Goal: Transaction & Acquisition: Purchase product/service

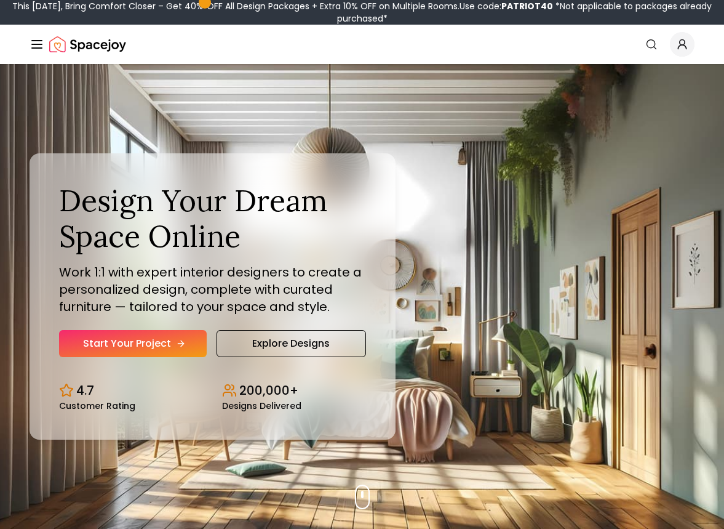
click at [167, 340] on link "Start Your Project" at bounding box center [133, 343] width 148 height 27
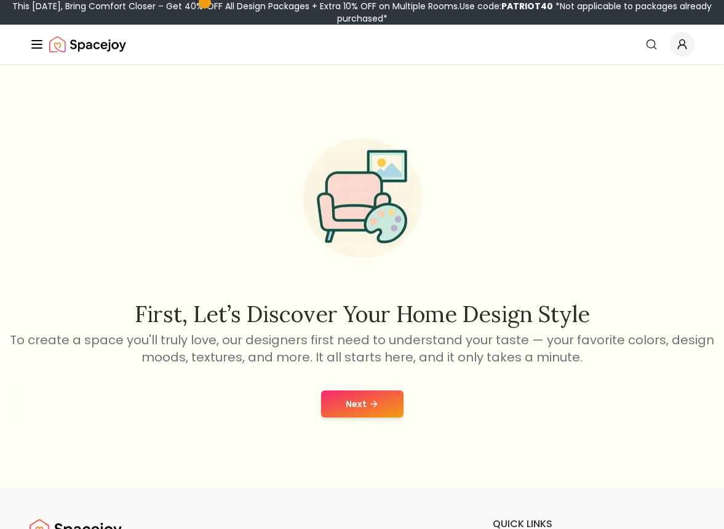
click at [388, 398] on button "Next" at bounding box center [362, 403] width 82 height 27
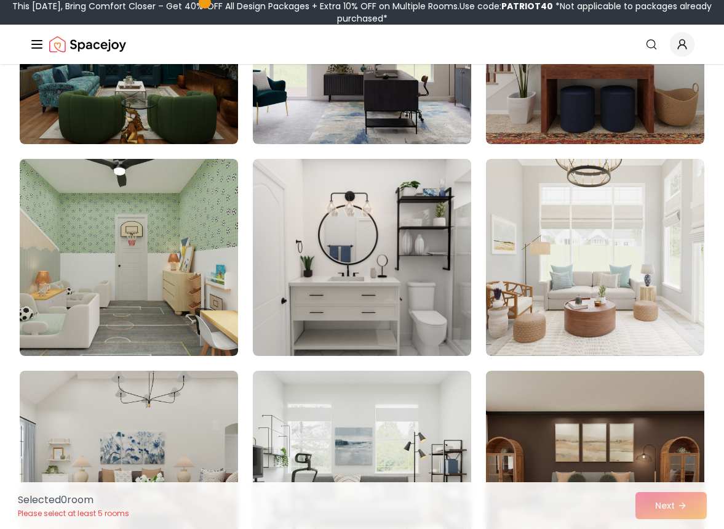
scroll to position [1062, 0]
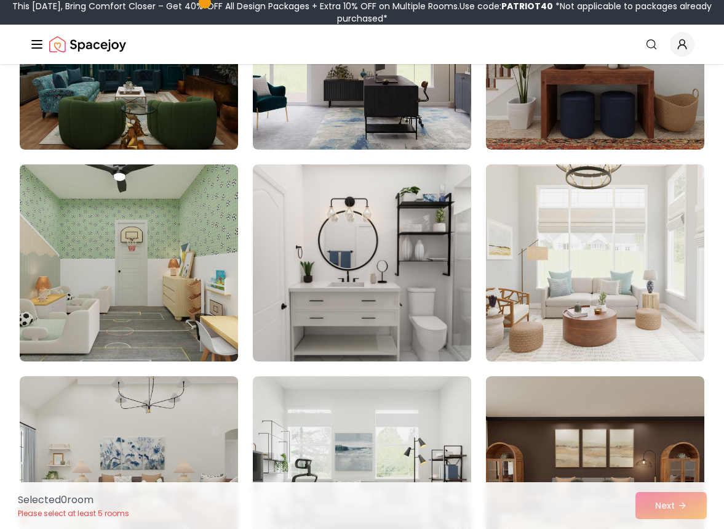
click at [526, 299] on img at bounding box center [596, 262] width 230 height 207
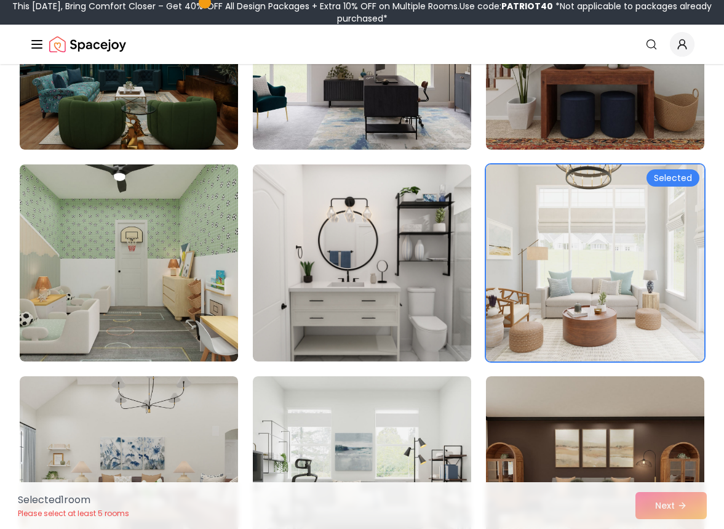
click at [676, 175] on div "Selected" at bounding box center [673, 177] width 53 height 17
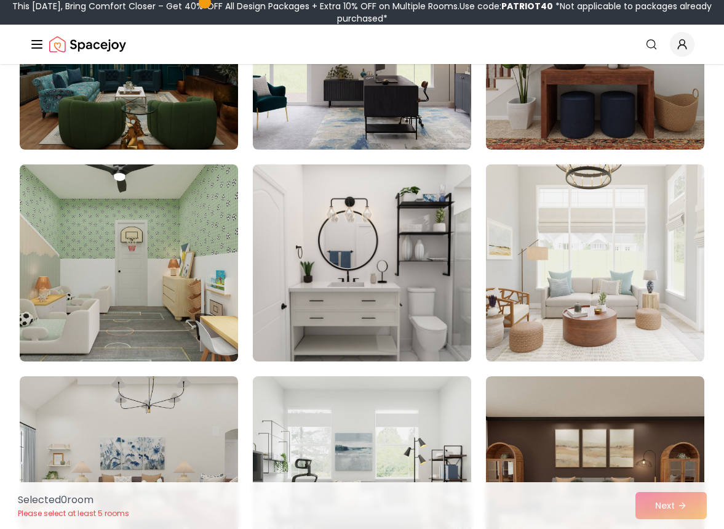
click at [682, 369] on div at bounding box center [362, 184] width 685 height 2157
click at [667, 326] on img at bounding box center [596, 262] width 230 height 207
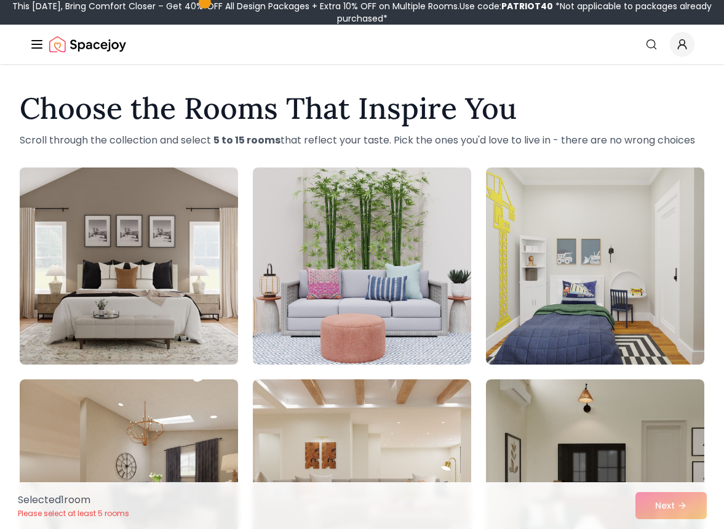
scroll to position [0, 0]
click at [201, 311] on img at bounding box center [129, 265] width 230 height 207
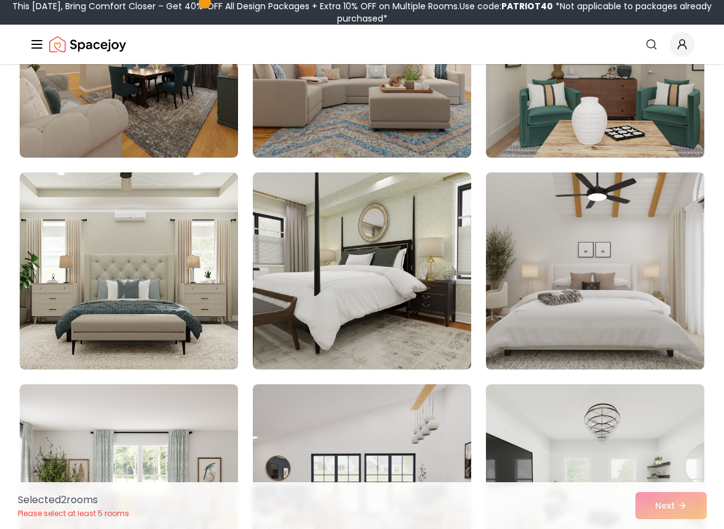
scroll to position [423, 0]
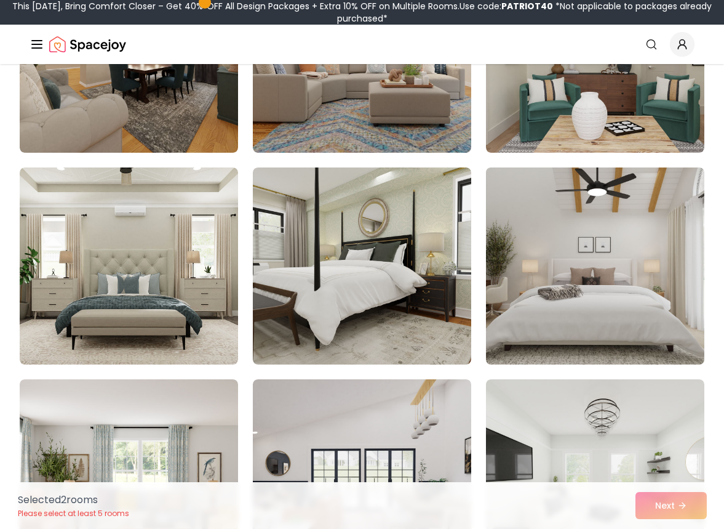
click at [597, 263] on img at bounding box center [596, 265] width 230 height 207
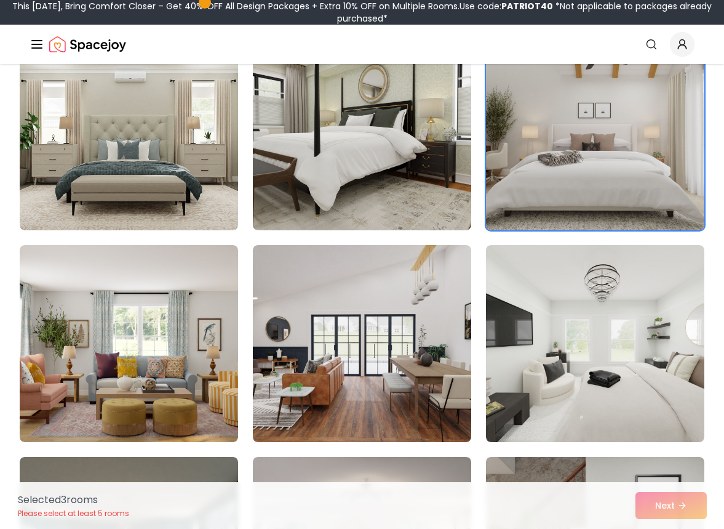
scroll to position [561, 0]
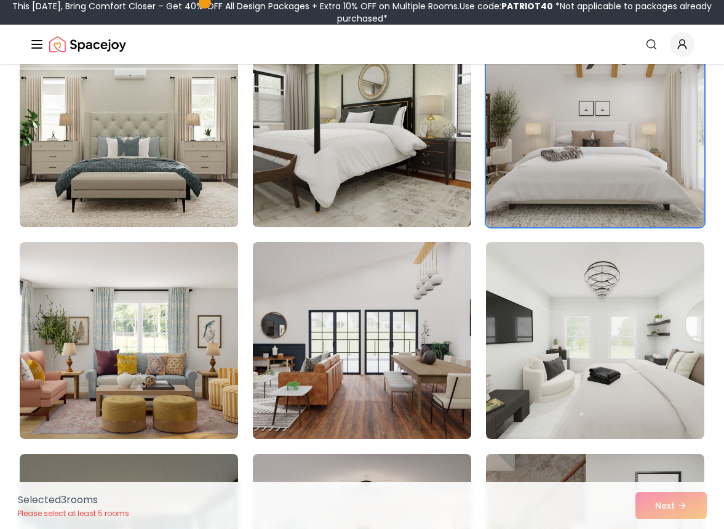
click at [441, 408] on img at bounding box center [362, 340] width 230 height 207
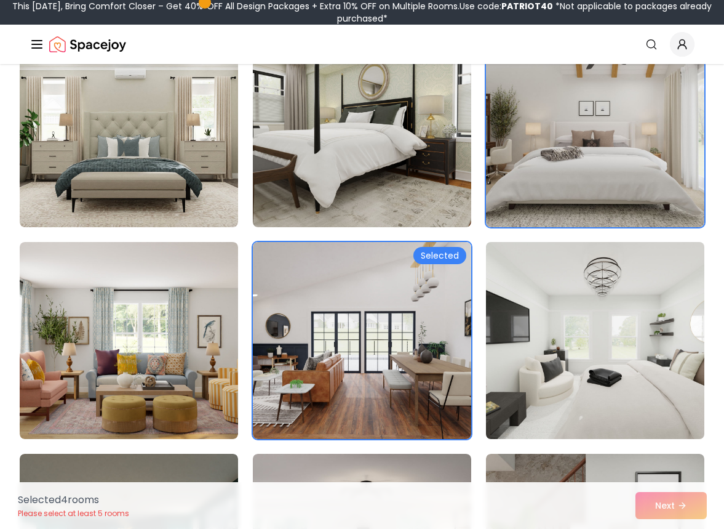
click at [585, 403] on img at bounding box center [596, 340] width 230 height 207
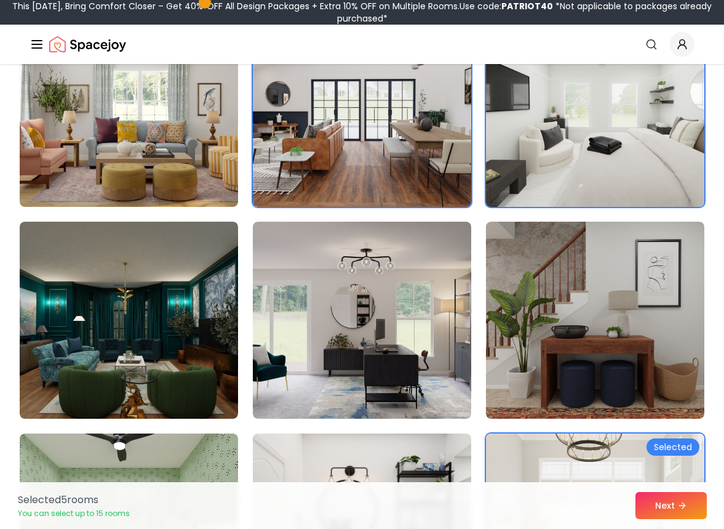
scroll to position [798, 0]
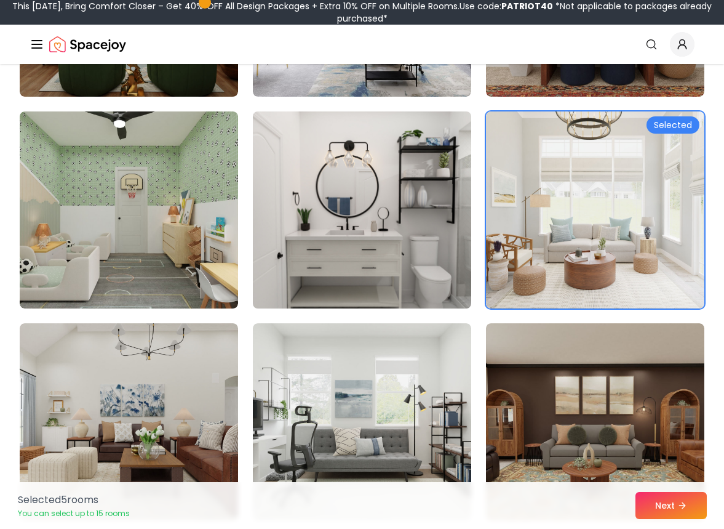
click at [414, 265] on img at bounding box center [362, 209] width 230 height 207
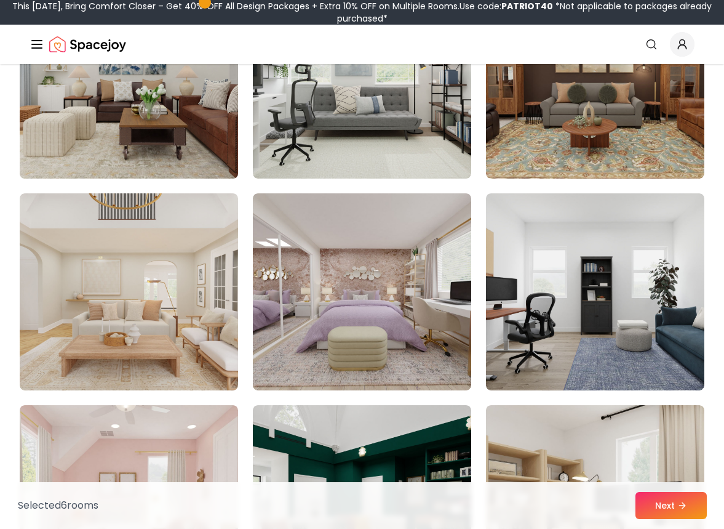
scroll to position [1456, 0]
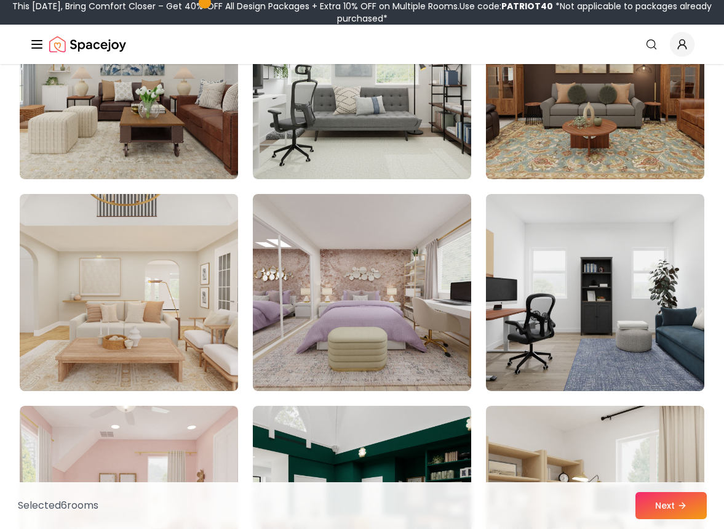
click at [210, 273] on img at bounding box center [129, 292] width 230 height 207
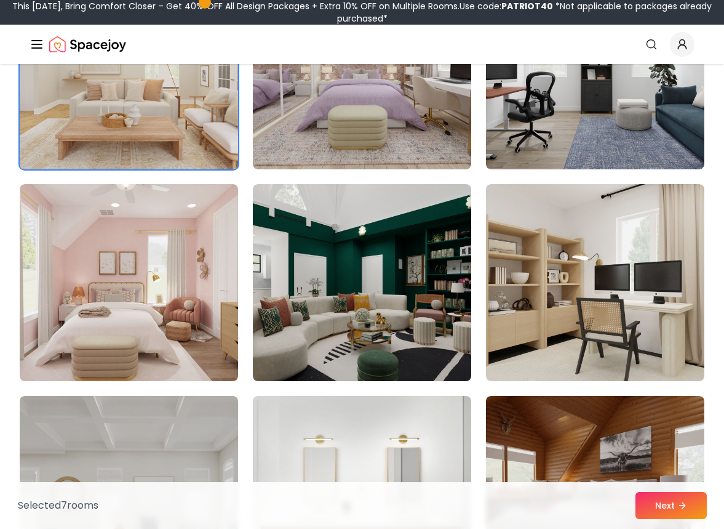
scroll to position [1680, 0]
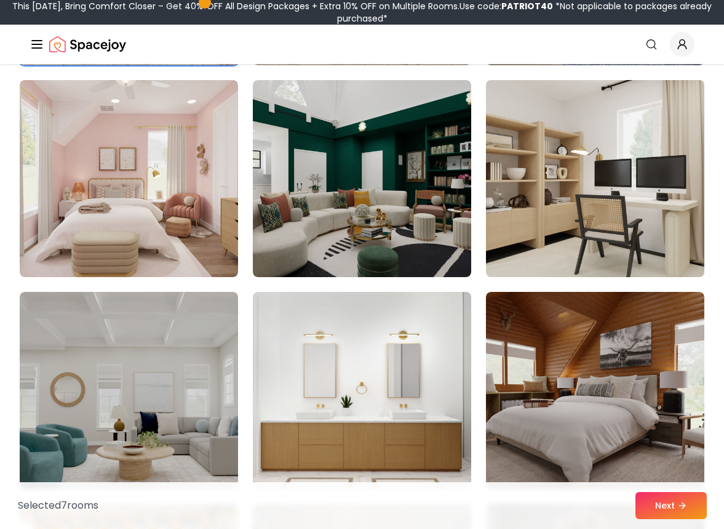
click at [611, 173] on img at bounding box center [596, 178] width 230 height 207
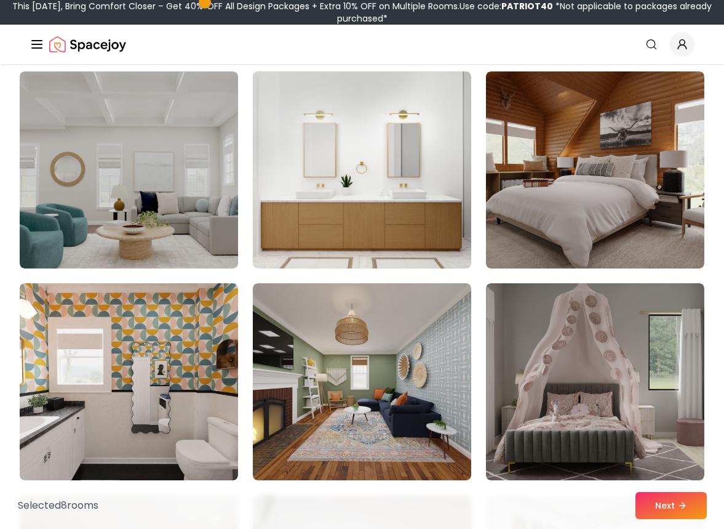
scroll to position [2007, 0]
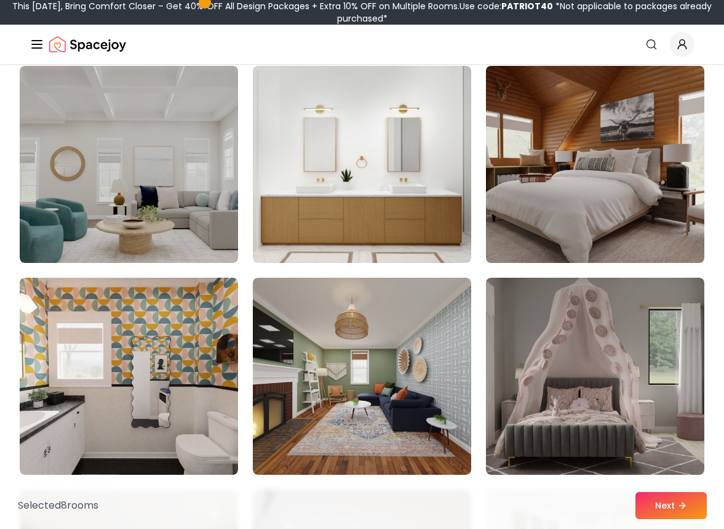
click at [580, 188] on img at bounding box center [596, 164] width 230 height 207
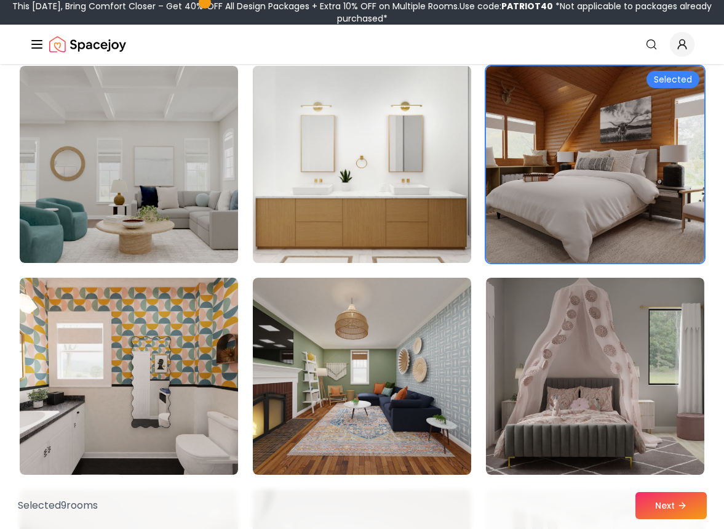
click at [380, 178] on img at bounding box center [362, 164] width 230 height 207
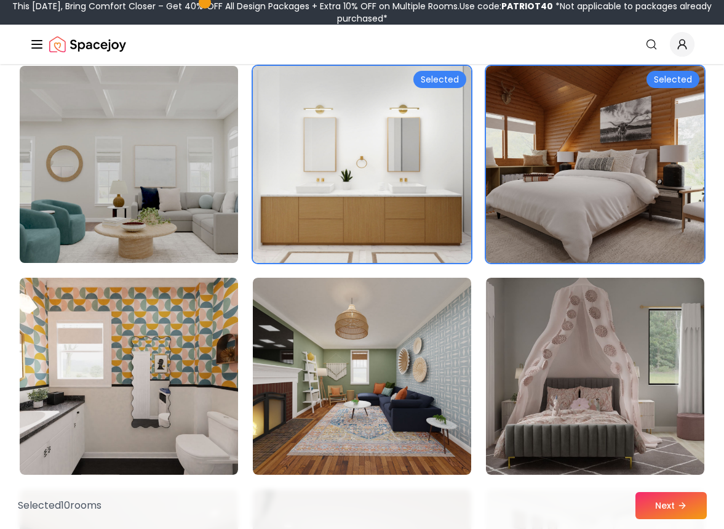
click at [196, 202] on img at bounding box center [129, 164] width 230 height 207
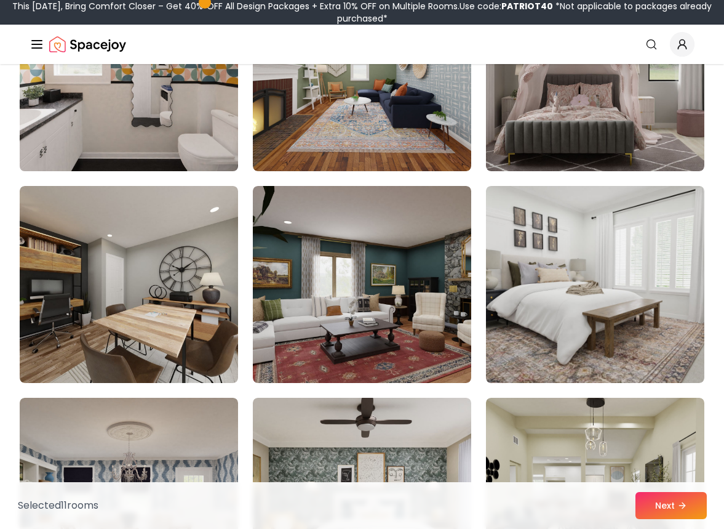
scroll to position [2315, 0]
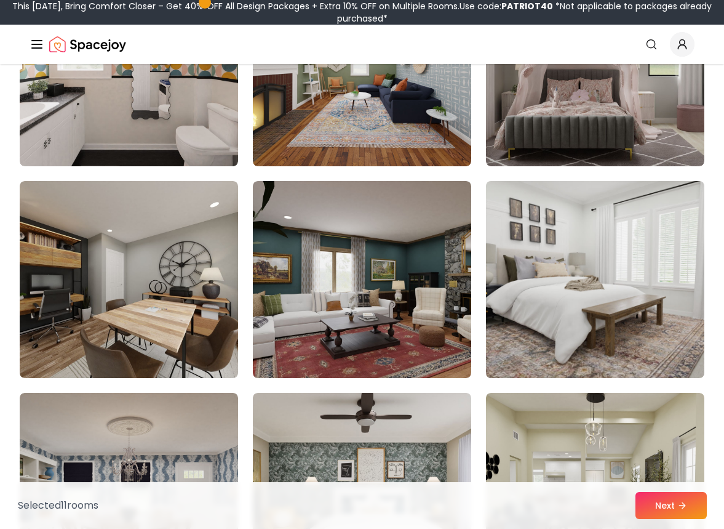
click at [588, 325] on img at bounding box center [596, 279] width 230 height 207
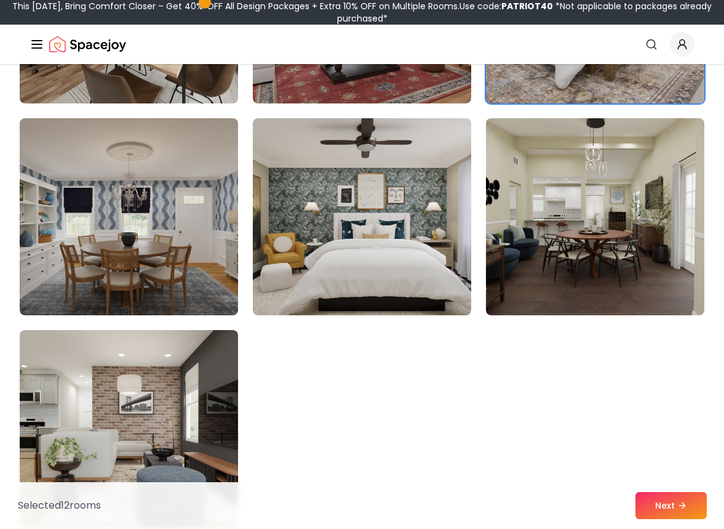
scroll to position [2594, 0]
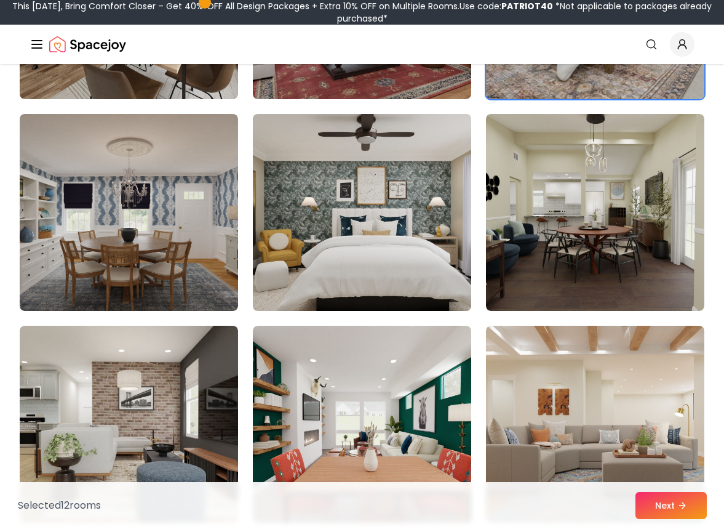
click at [391, 284] on img at bounding box center [362, 212] width 230 height 207
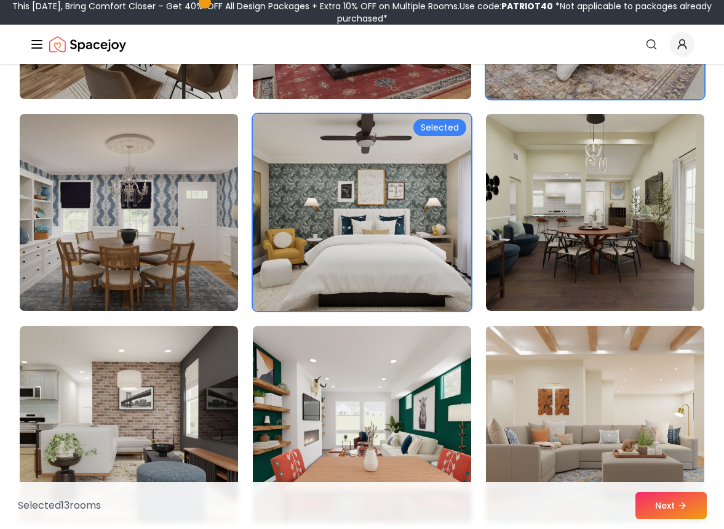
click at [184, 284] on img at bounding box center [129, 212] width 230 height 207
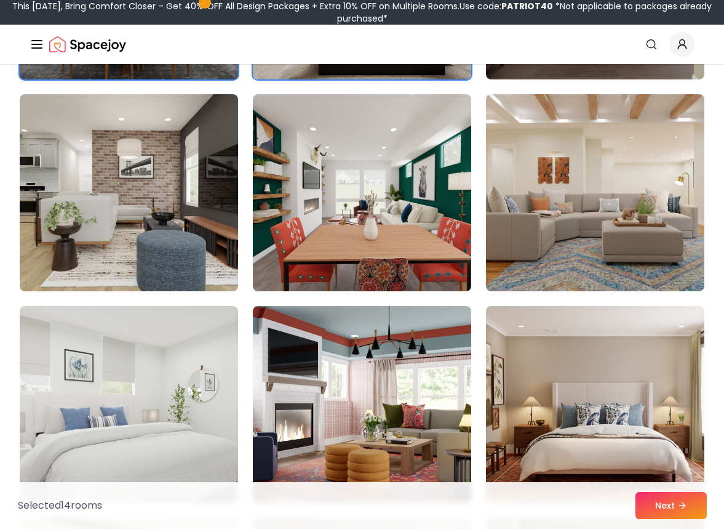
scroll to position [2826, 0]
click at [177, 440] on img at bounding box center [129, 404] width 230 height 207
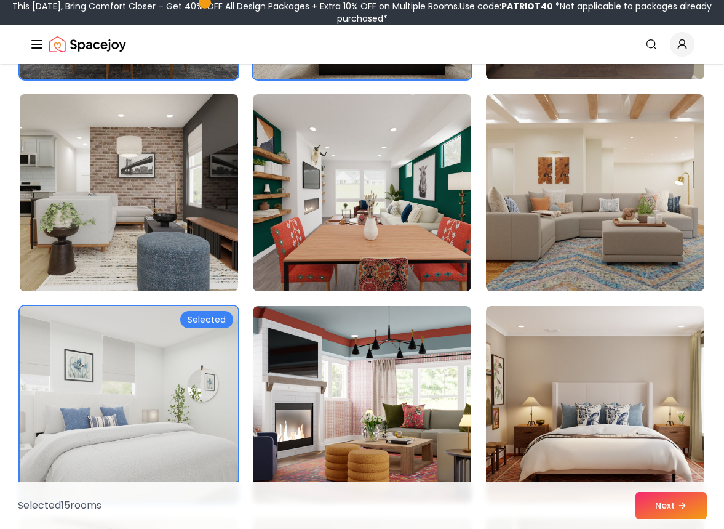
click at [152, 241] on img at bounding box center [129, 192] width 230 height 207
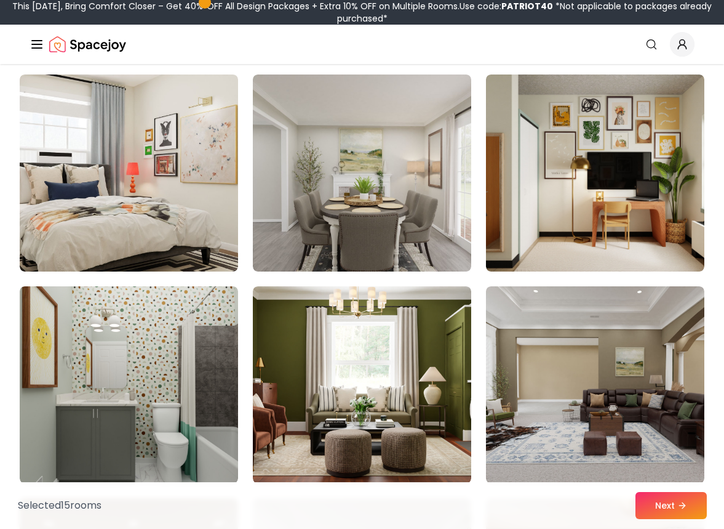
scroll to position [3269, 0]
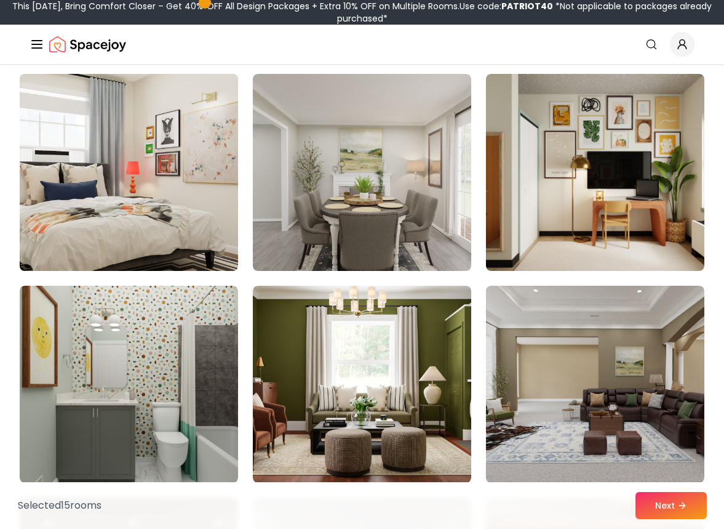
click at [174, 233] on img at bounding box center [129, 172] width 230 height 207
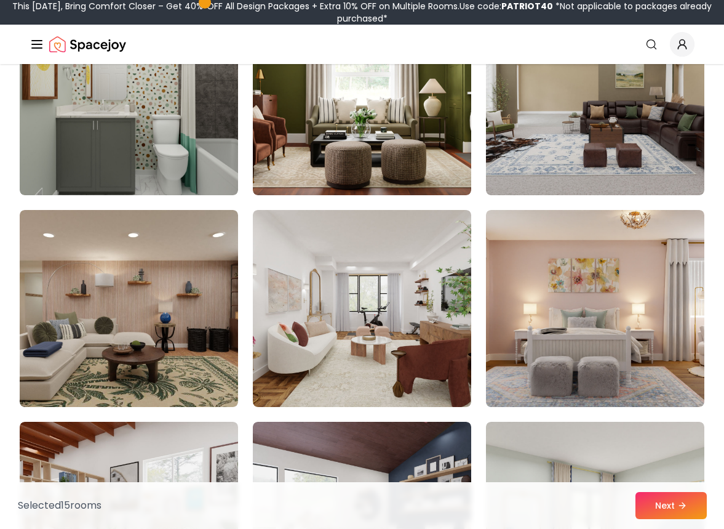
scroll to position [3565, 0]
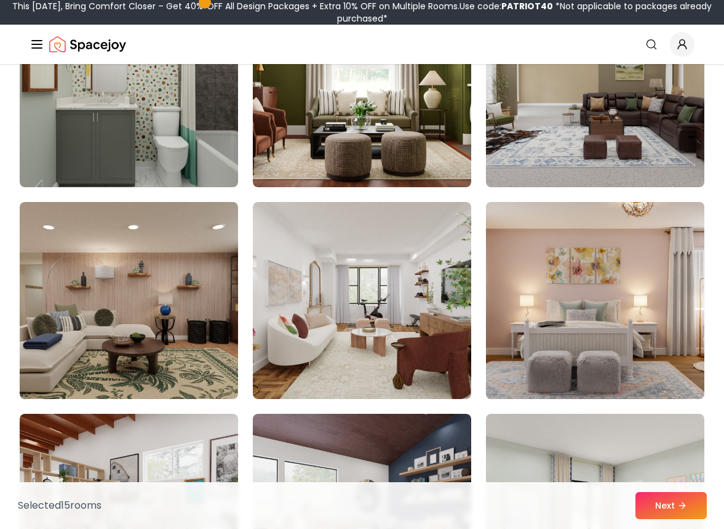
click at [548, 288] on img at bounding box center [596, 300] width 230 height 207
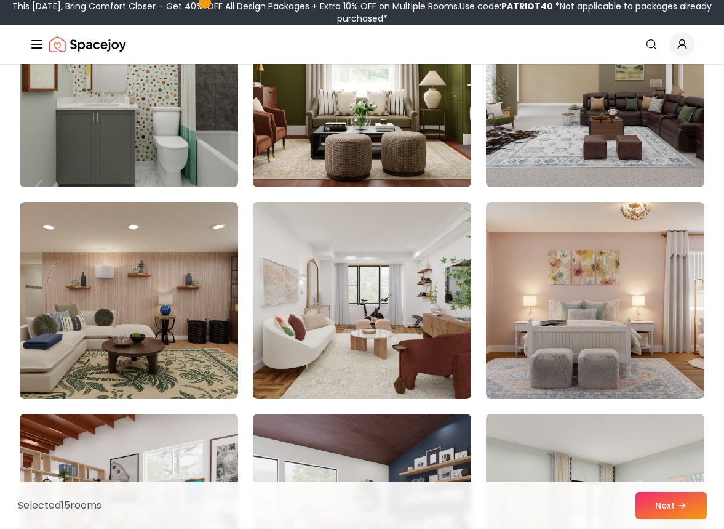
click at [407, 302] on img at bounding box center [362, 300] width 230 height 207
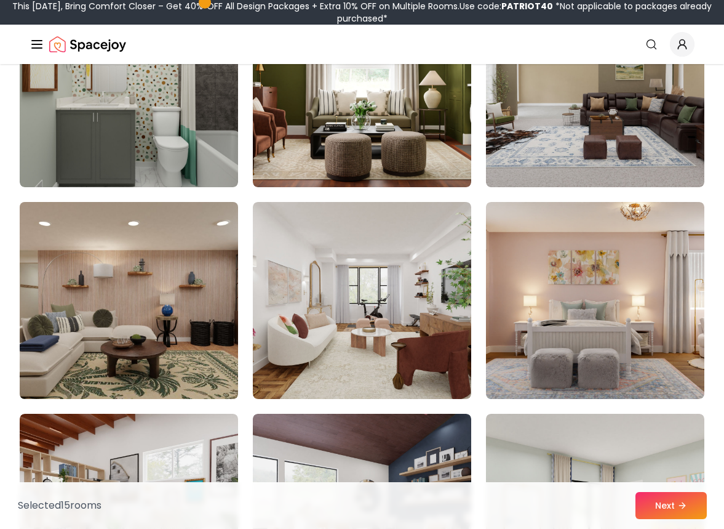
click at [162, 334] on img at bounding box center [129, 300] width 230 height 207
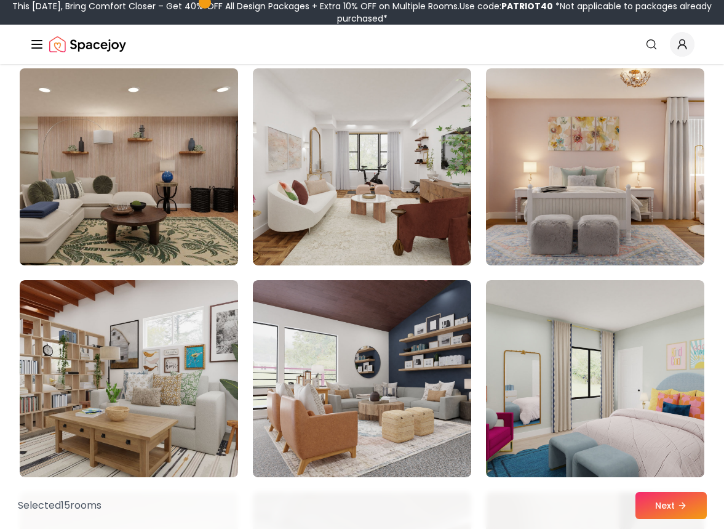
scroll to position [3715, 0]
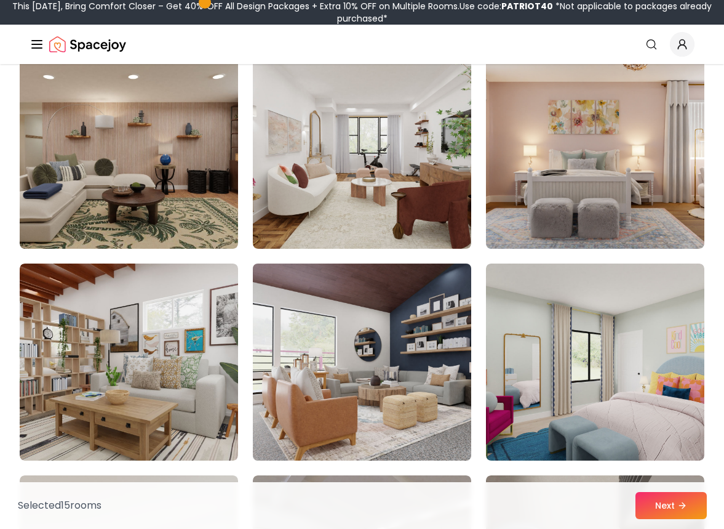
click at [284, 291] on img at bounding box center [362, 362] width 230 height 207
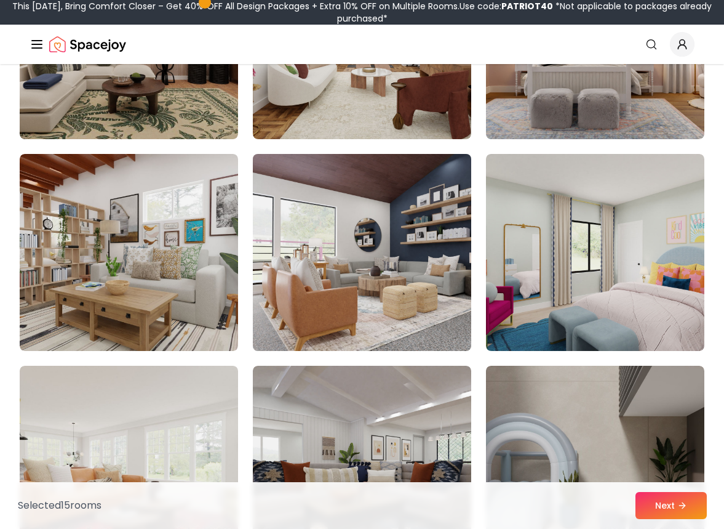
scroll to position [3879, 0]
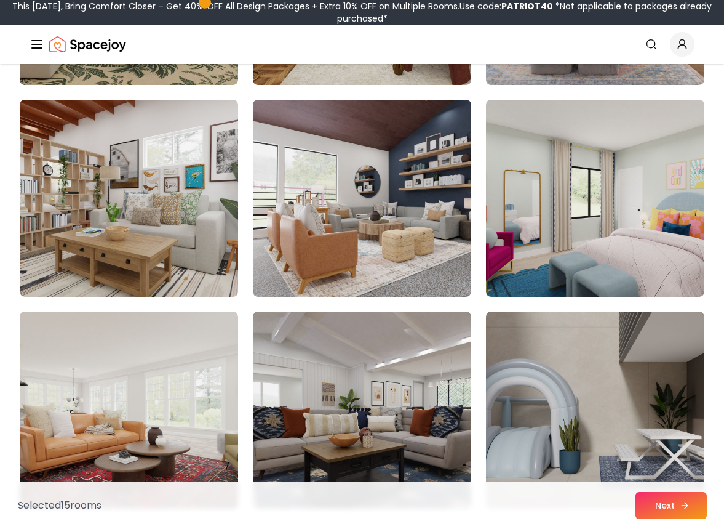
click at [675, 502] on button "Next" at bounding box center [671, 505] width 71 height 27
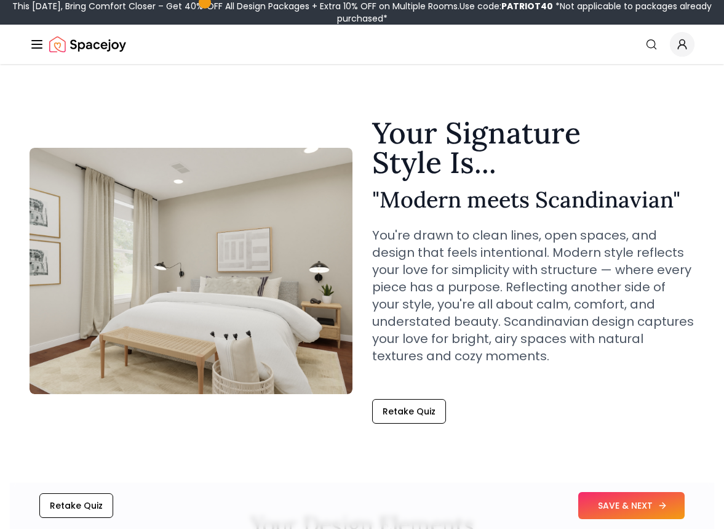
click at [604, 501] on button "SAVE & NEXT" at bounding box center [632, 505] width 106 height 27
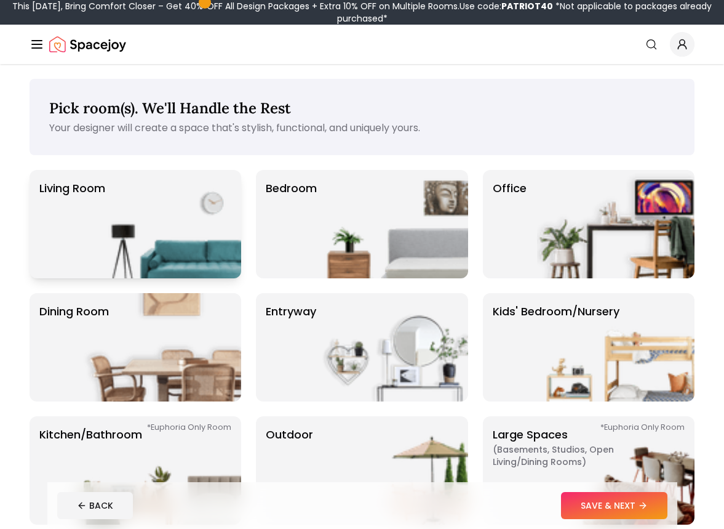
click at [196, 244] on img at bounding box center [163, 224] width 158 height 108
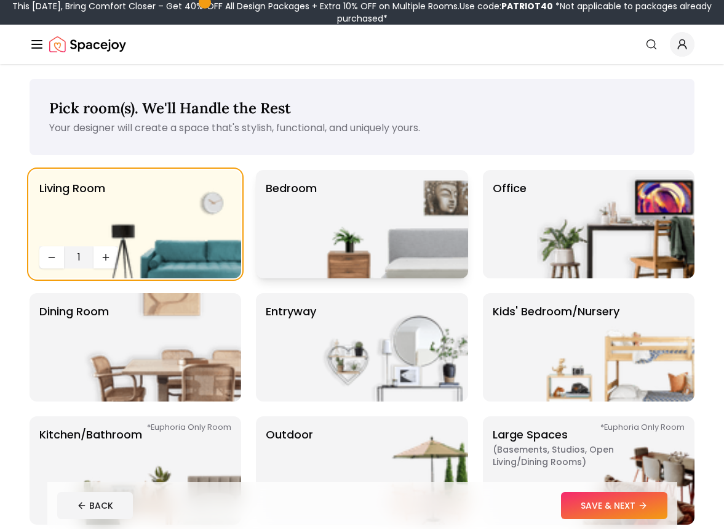
click at [321, 248] on img at bounding box center [390, 224] width 158 height 108
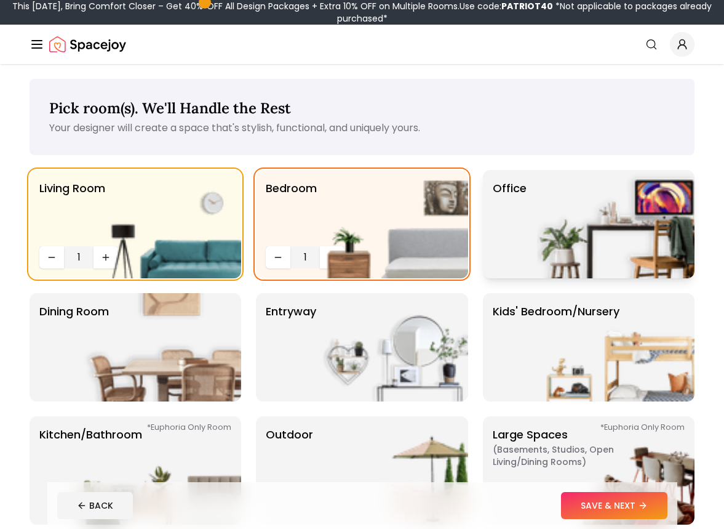
click at [536, 210] on div "Office" at bounding box center [589, 224] width 212 height 108
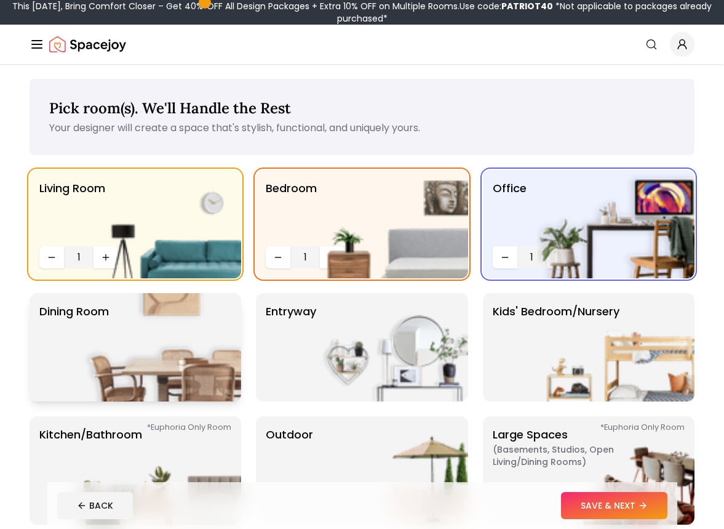
click at [237, 331] on img at bounding box center [163, 347] width 158 height 108
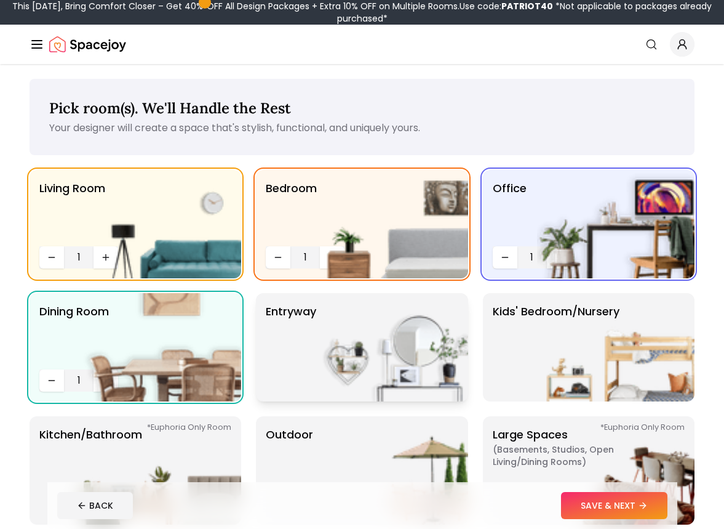
click at [314, 334] on img at bounding box center [390, 347] width 158 height 108
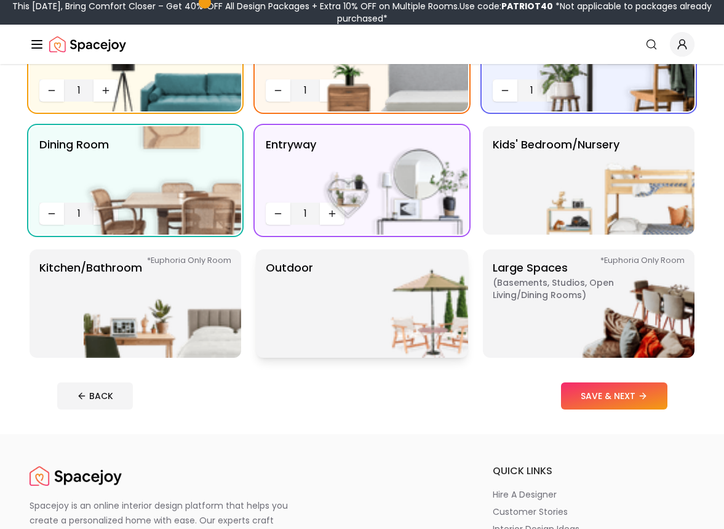
scroll to position [166, 0]
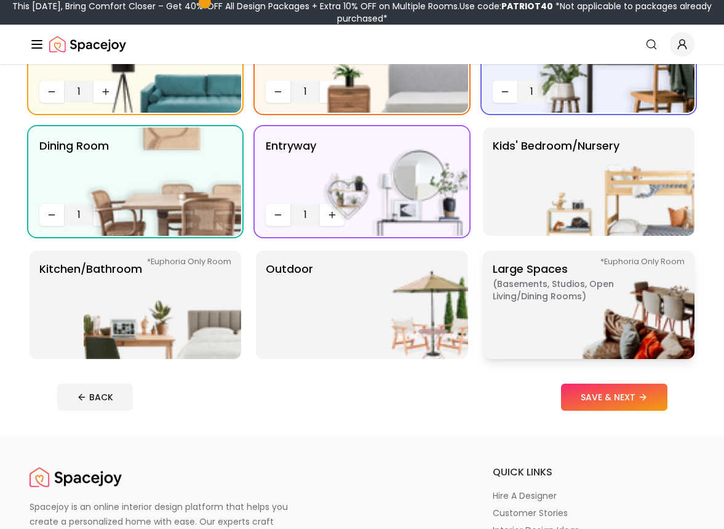
click at [528, 319] on p "Large Spaces ( Basements, Studios, Open living/dining rooms ) *Euphoria Only Ro…" at bounding box center [570, 304] width 154 height 89
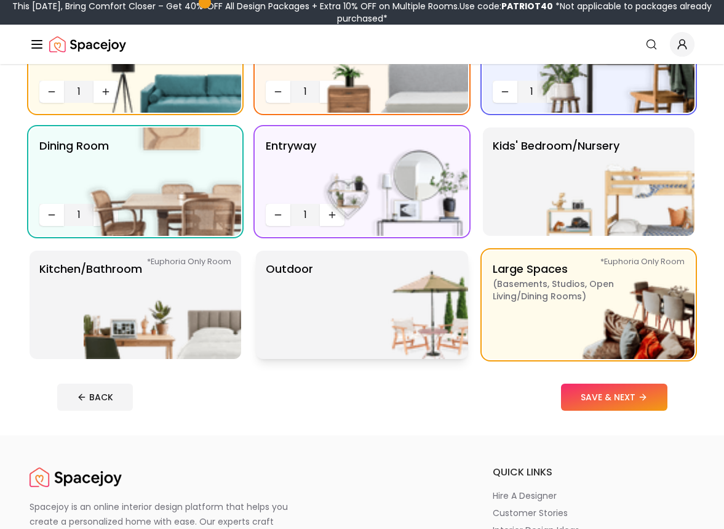
click at [426, 319] on img at bounding box center [390, 305] width 158 height 108
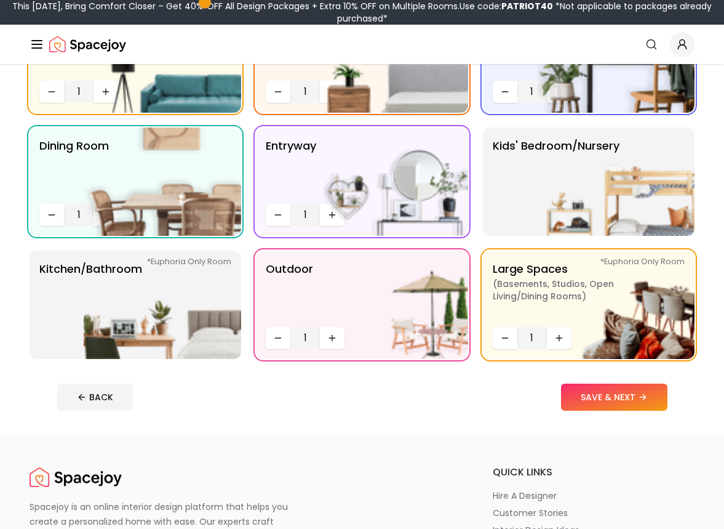
click at [244, 319] on div "Living Room 1 Bedroom 1 Office 1 Dining Room 1 entryway 1 Kids' Bedroom/Nursery…" at bounding box center [362, 181] width 665 height 355
click at [190, 291] on img at bounding box center [163, 305] width 158 height 108
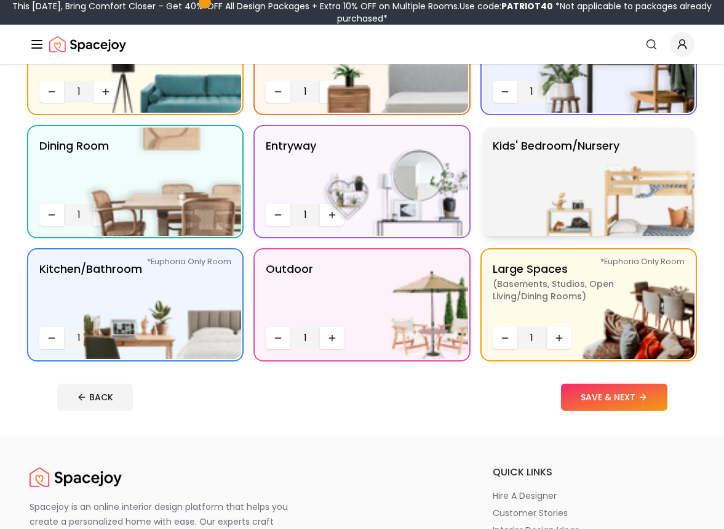
click at [550, 162] on img at bounding box center [616, 181] width 158 height 108
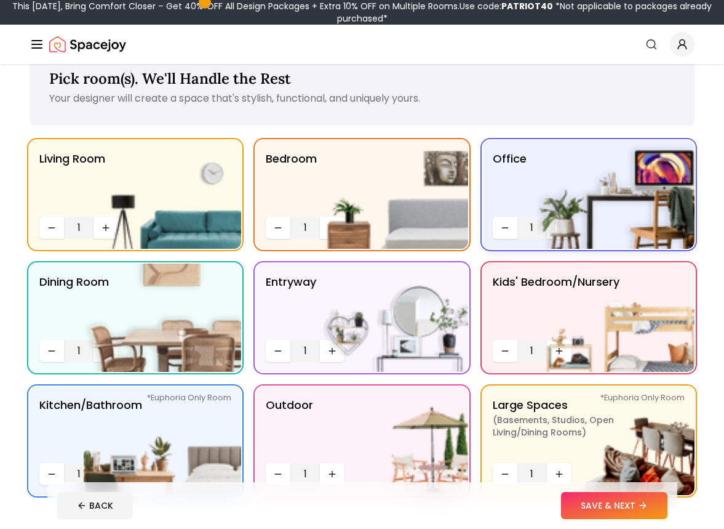
scroll to position [17, 0]
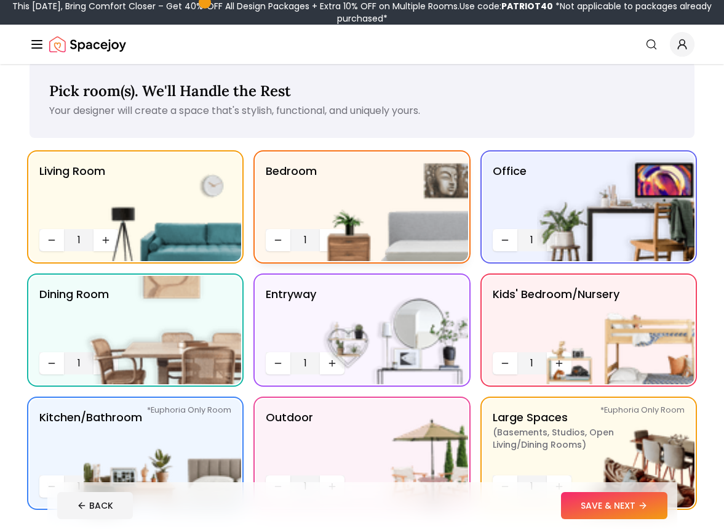
click at [335, 238] on img at bounding box center [390, 207] width 158 height 108
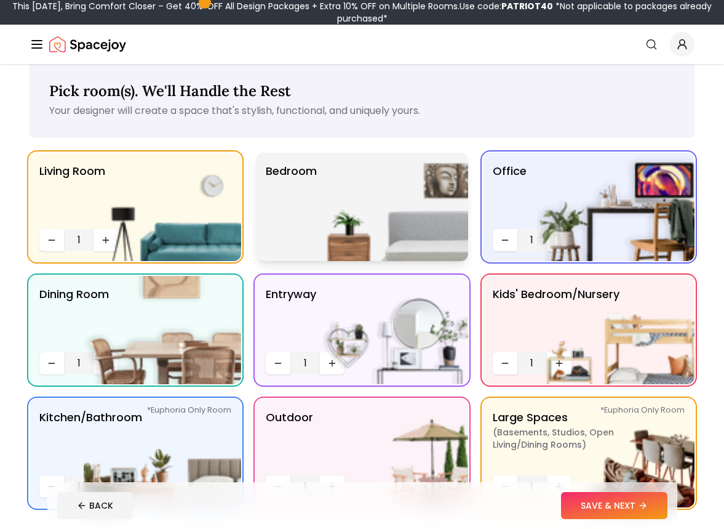
click at [335, 238] on img at bounding box center [390, 207] width 158 height 108
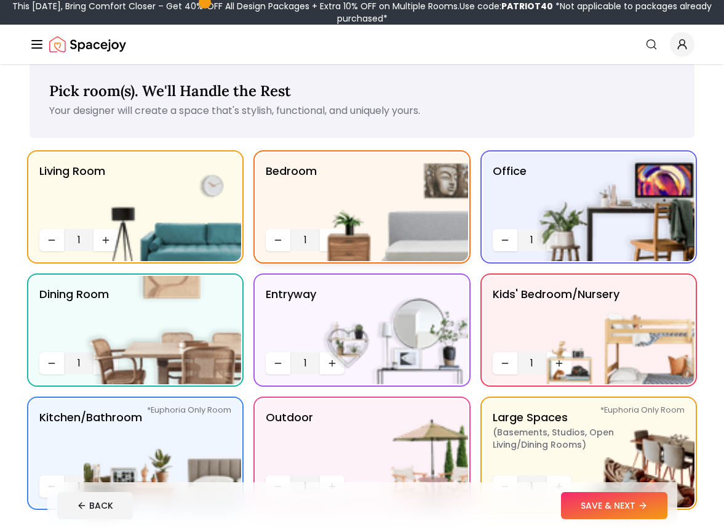
click at [332, 238] on img at bounding box center [390, 207] width 158 height 108
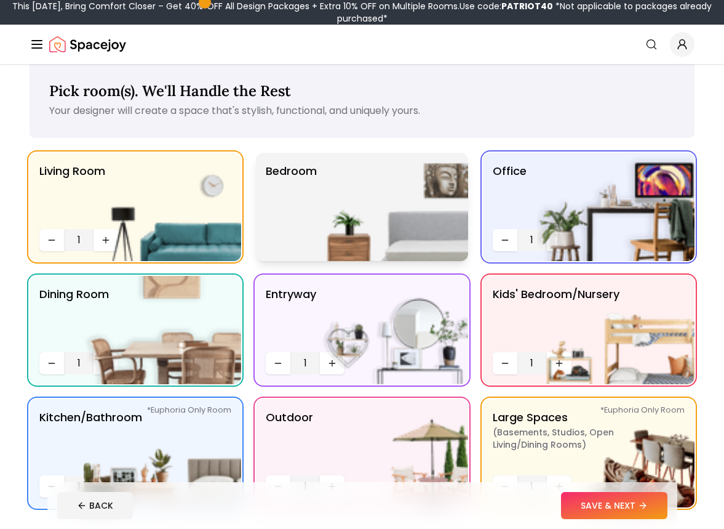
click at [332, 238] on img at bounding box center [390, 207] width 158 height 108
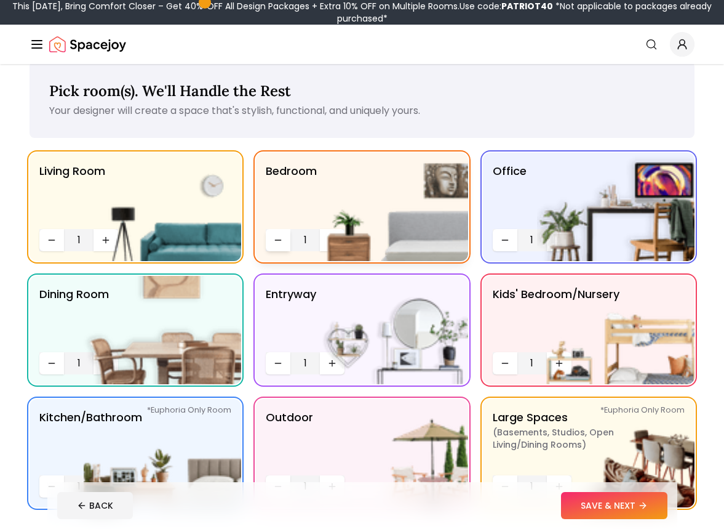
click at [283, 241] on icon "Decrease quantity" at bounding box center [278, 240] width 10 height 10
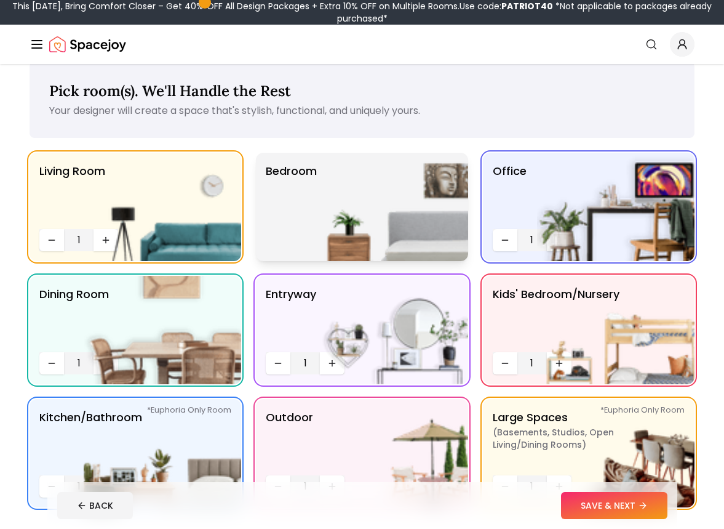
click at [318, 237] on img at bounding box center [390, 207] width 158 height 108
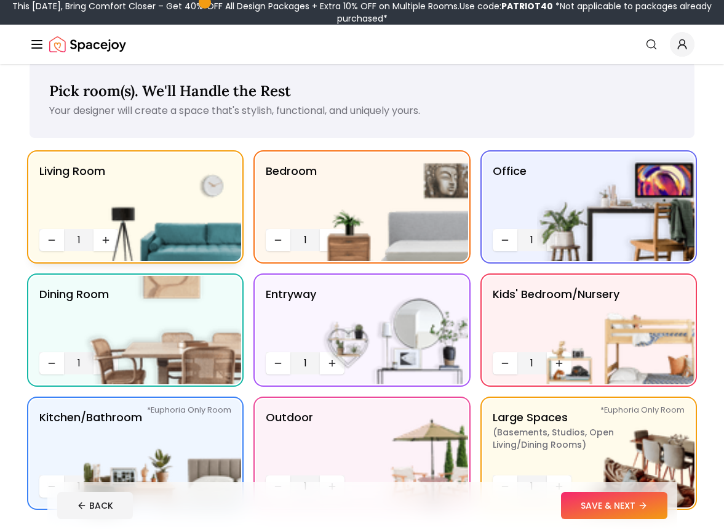
click at [106, 238] on img at bounding box center [163, 207] width 158 height 108
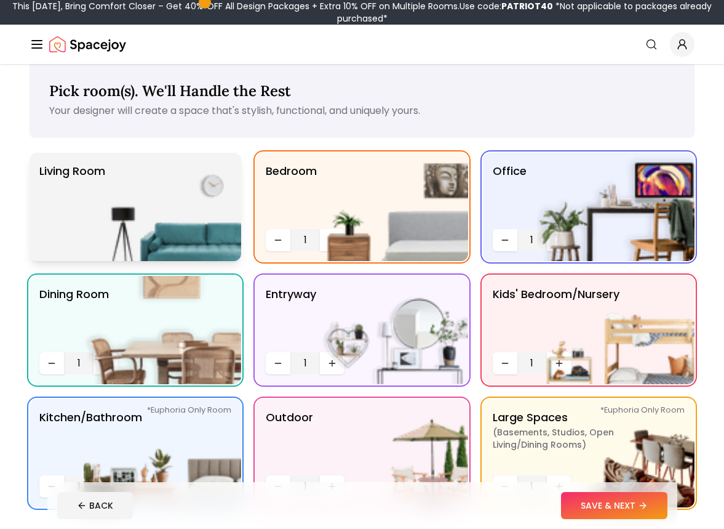
click at [114, 241] on img at bounding box center [163, 207] width 158 height 108
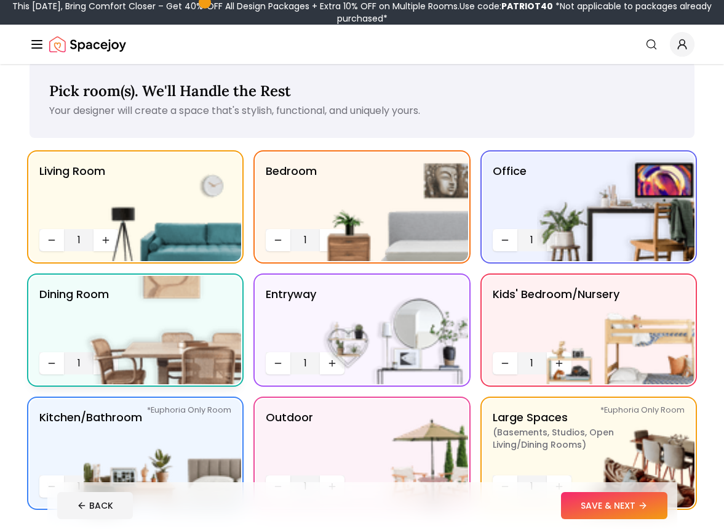
click at [195, 309] on img at bounding box center [163, 330] width 158 height 108
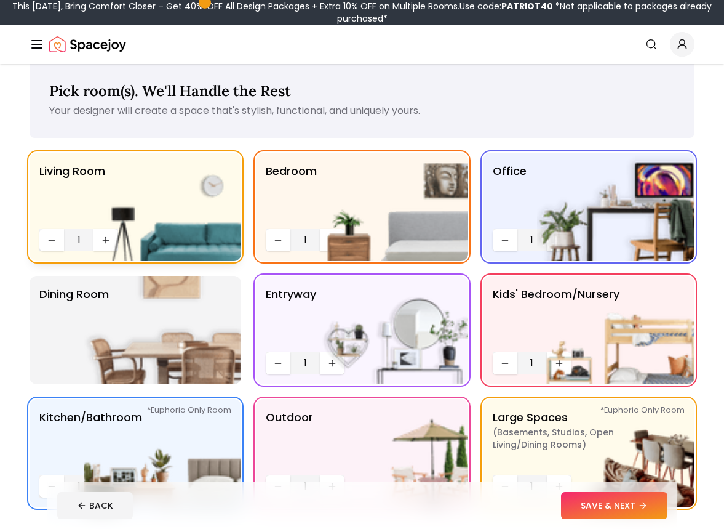
click at [106, 242] on img at bounding box center [163, 207] width 158 height 108
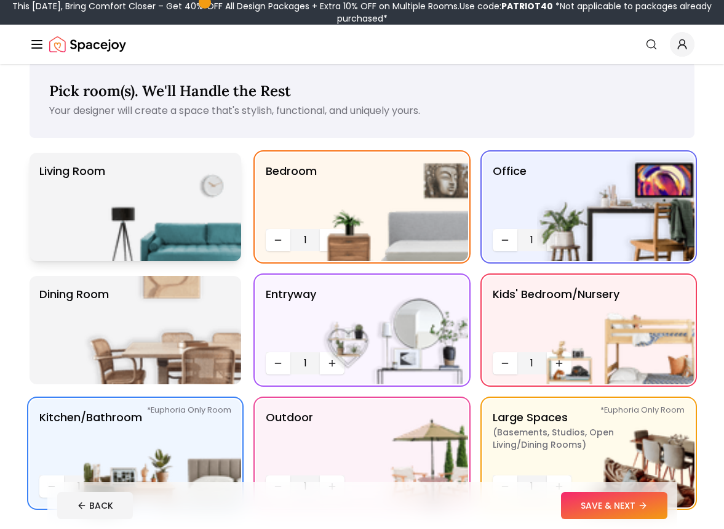
click at [113, 246] on img at bounding box center [163, 207] width 158 height 108
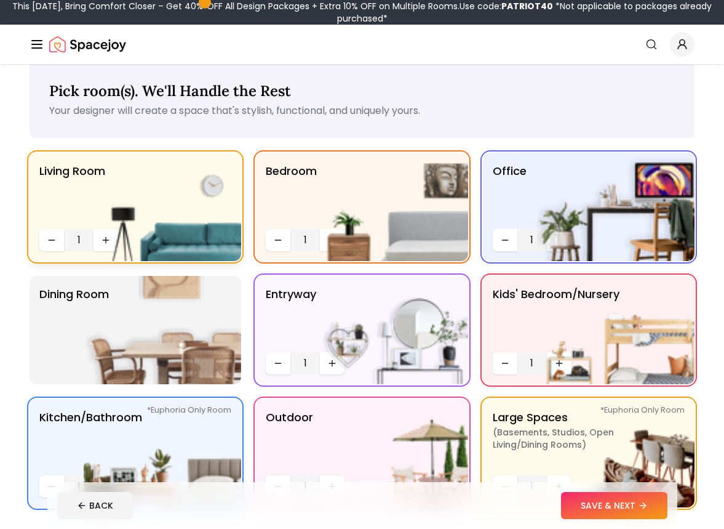
click at [146, 198] on img at bounding box center [163, 207] width 158 height 108
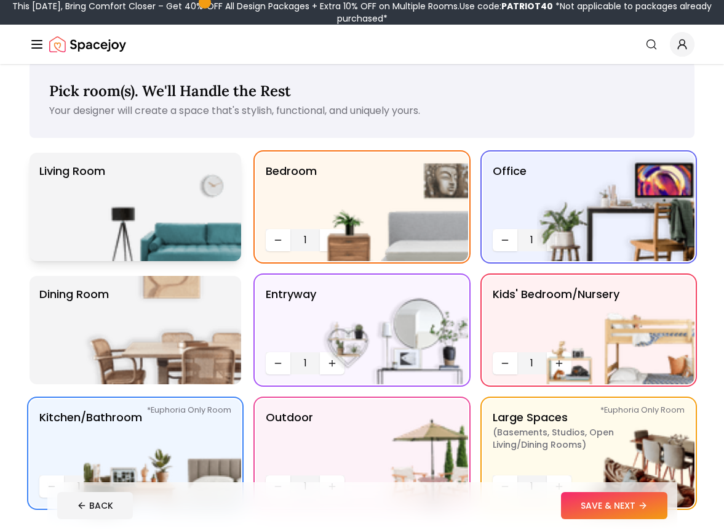
click at [145, 197] on img at bounding box center [163, 207] width 158 height 108
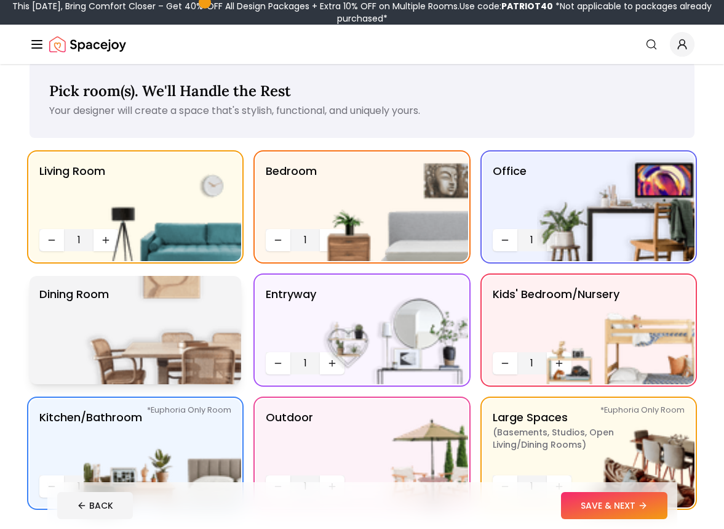
click at [167, 342] on img at bounding box center [163, 330] width 158 height 108
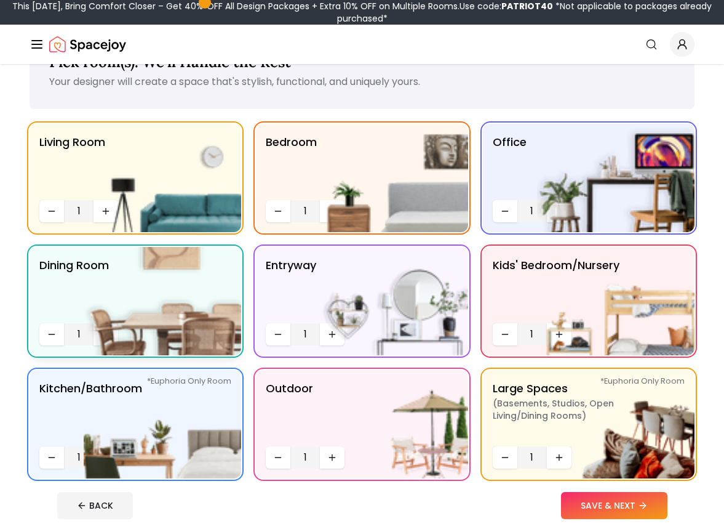
scroll to position [46, 0]
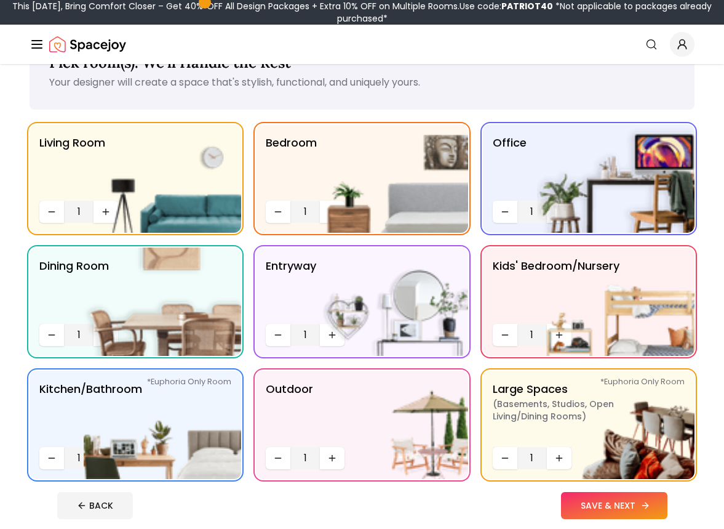
click at [596, 505] on button "SAVE & NEXT" at bounding box center [614, 505] width 106 height 27
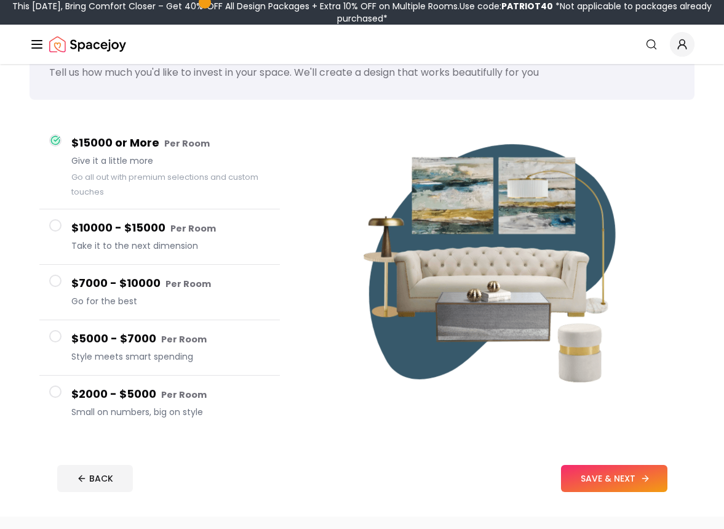
scroll to position [58, 0]
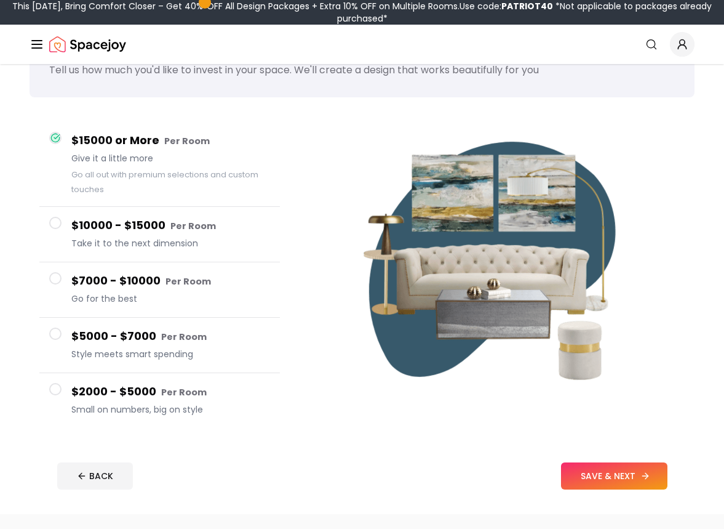
click at [600, 481] on button "SAVE & NEXT" at bounding box center [614, 475] width 106 height 27
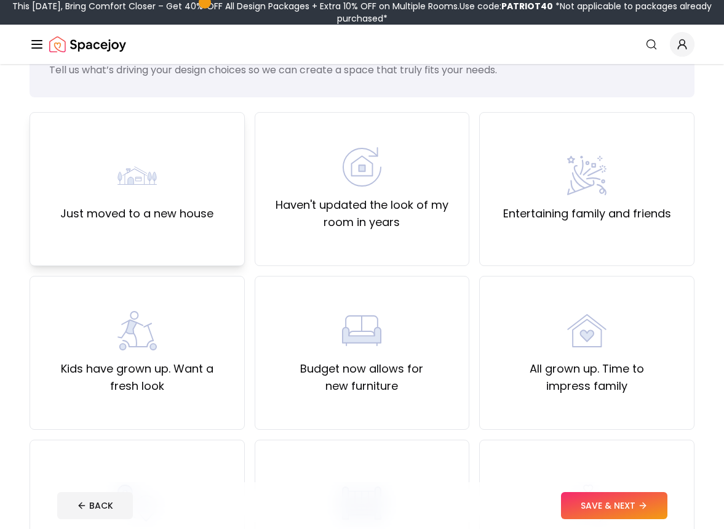
click at [185, 202] on div "Just moved to a new house" at bounding box center [136, 189] width 153 height 66
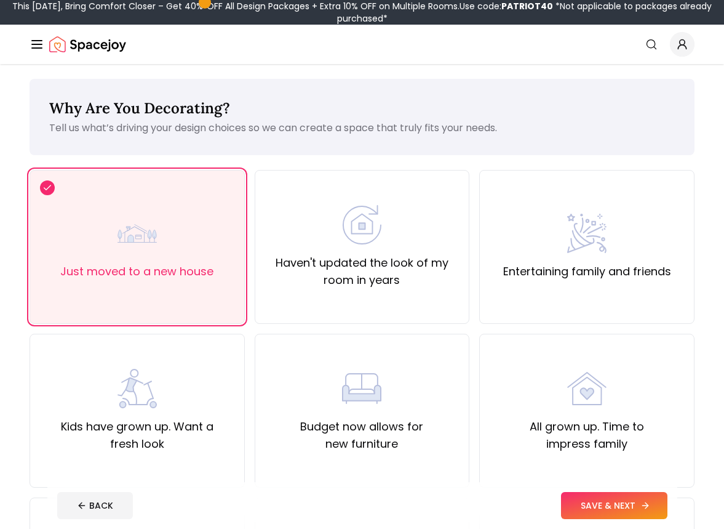
click at [585, 508] on button "SAVE & NEXT" at bounding box center [614, 505] width 106 height 27
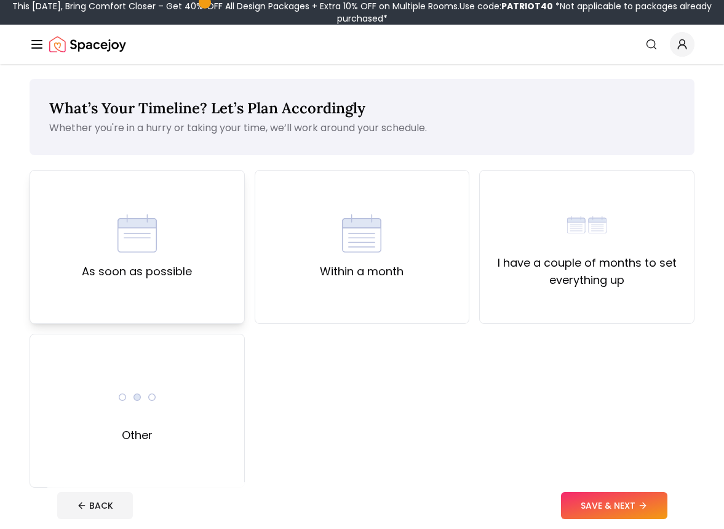
click at [201, 212] on div "As soon as possible" at bounding box center [137, 247] width 215 height 154
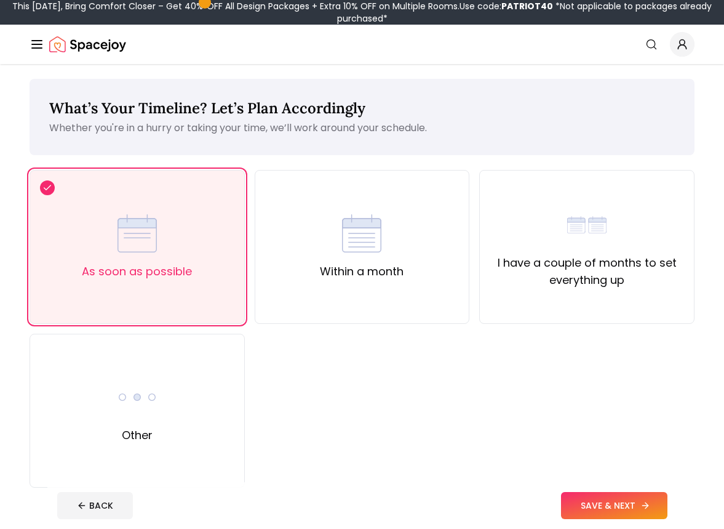
click at [612, 515] on button "SAVE & NEXT" at bounding box center [614, 505] width 106 height 27
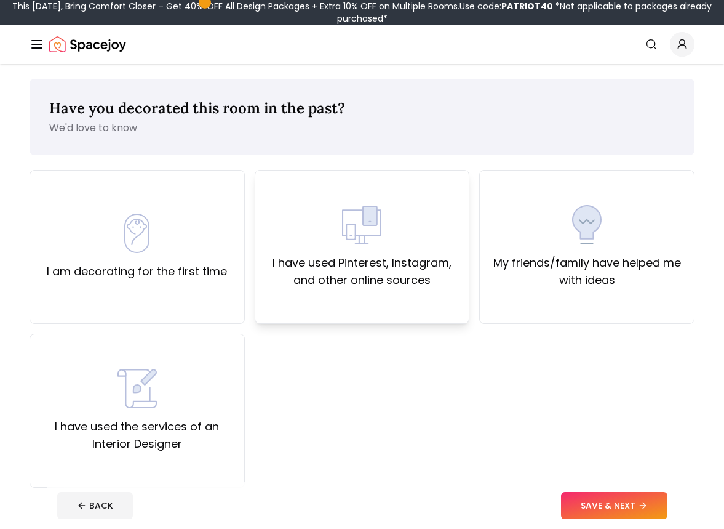
click at [405, 293] on div "I have used Pinterest, Instagram, and other online sources" at bounding box center [362, 247] width 215 height 154
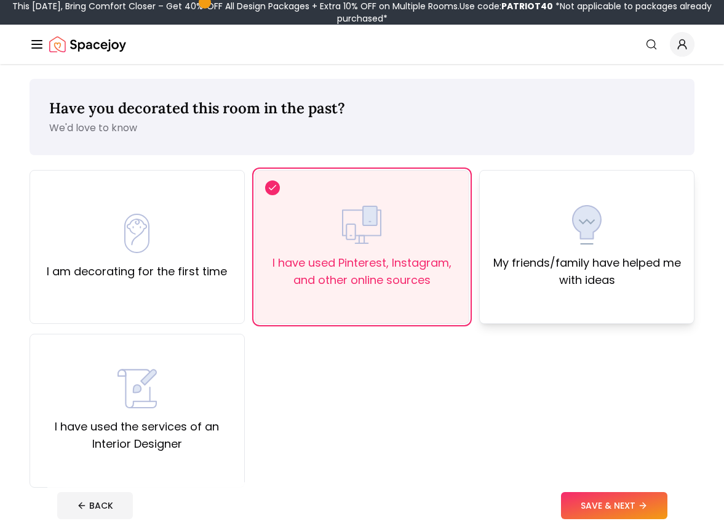
click at [521, 288] on label "My friends/family have helped me with ideas" at bounding box center [587, 271] width 194 height 34
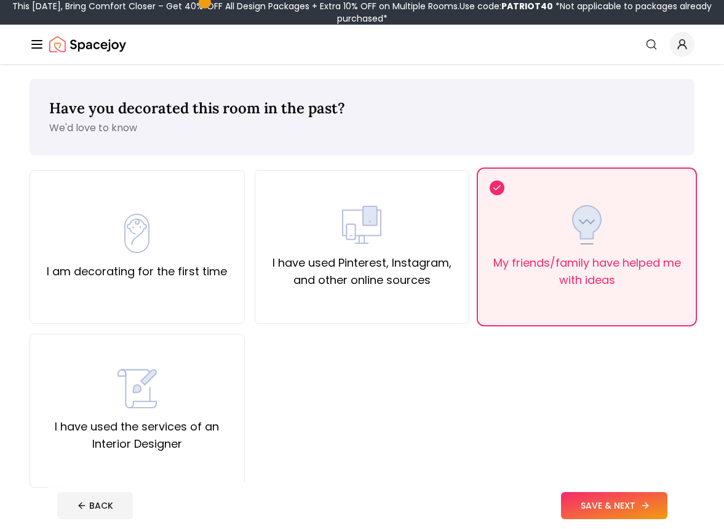
click at [622, 497] on button "SAVE & NEXT" at bounding box center [614, 505] width 106 height 27
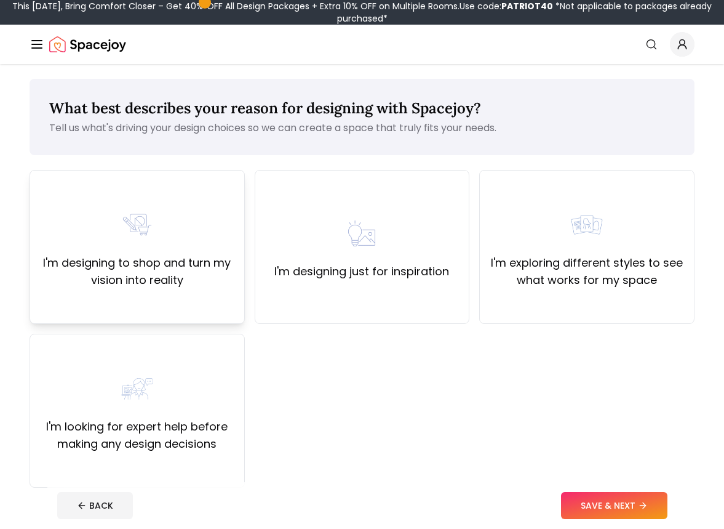
click at [214, 230] on div "I'm designing to shop and turn my vision into reality" at bounding box center [137, 247] width 194 height 84
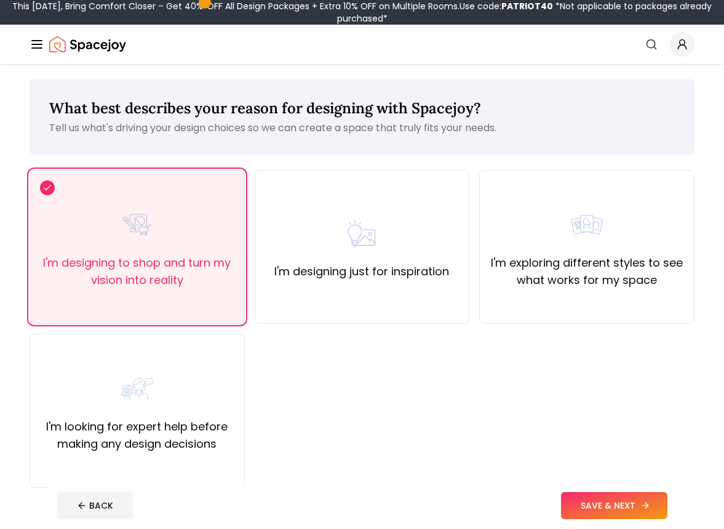
click at [603, 511] on button "SAVE & NEXT" at bounding box center [614, 505] width 106 height 27
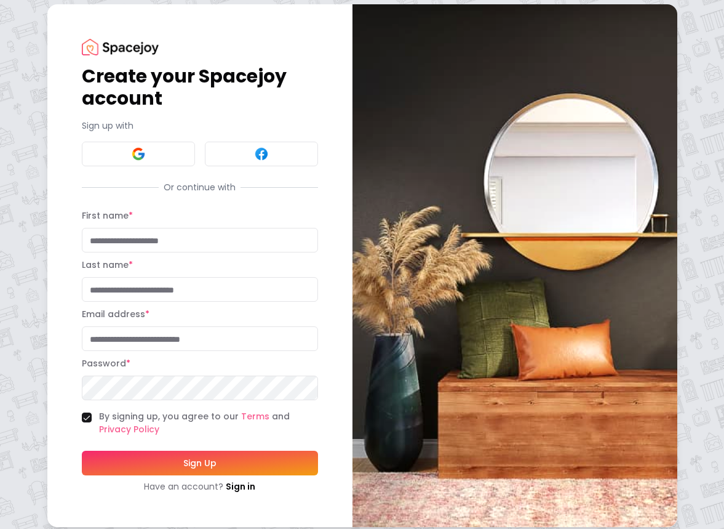
scroll to position [10, 0]
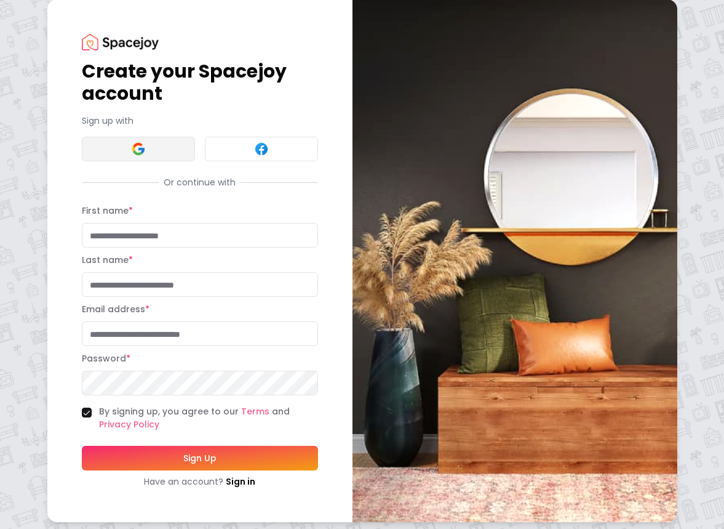
click at [162, 148] on button at bounding box center [138, 149] width 113 height 25
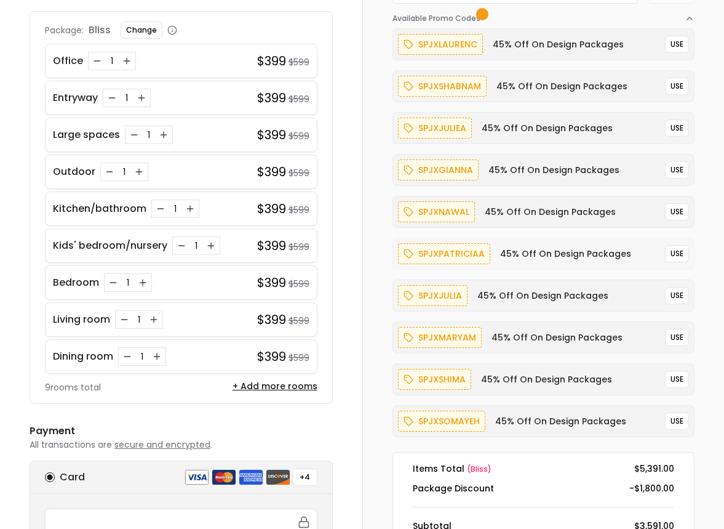
scroll to position [332, 0]
